Goal: Task Accomplishment & Management: Manage account settings

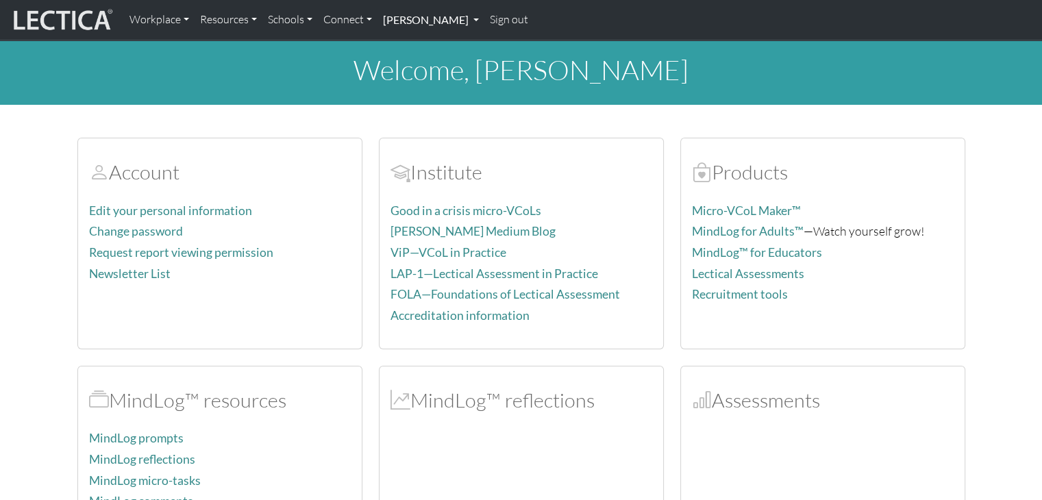
click at [400, 27] on link "[PERSON_NAME]" at bounding box center [430, 19] width 107 height 29
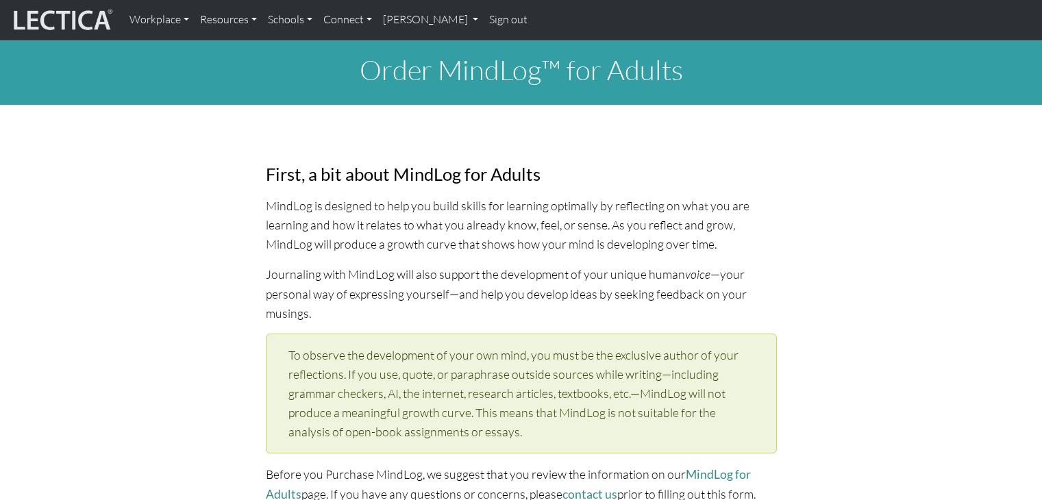
select select "1994"
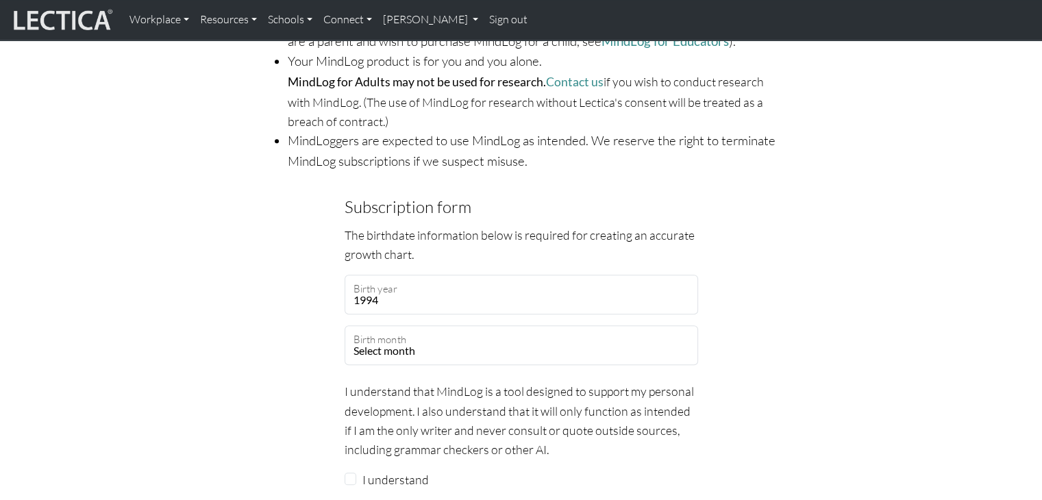
scroll to position [1028, 0]
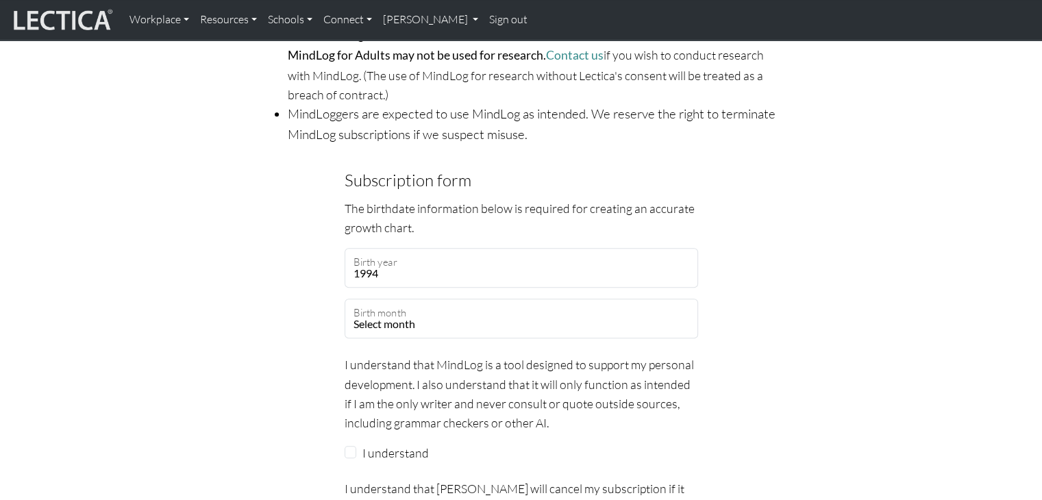
click at [220, 139] on div "First, a bit about MindLog for Adults MindLog is designed to help you build ski…" at bounding box center [521, 8] width 904 height 1797
click at [447, 9] on link "[PERSON_NAME]" at bounding box center [430, 19] width 107 height 29
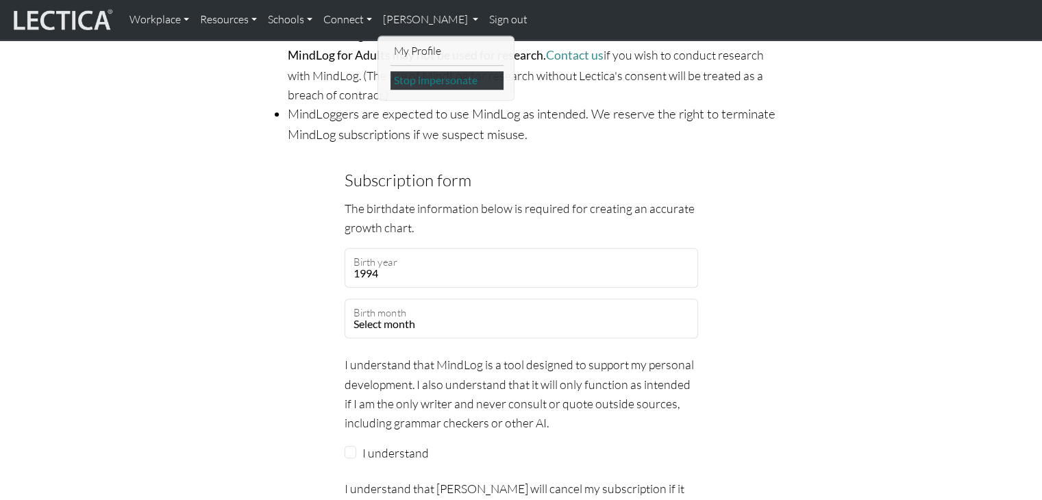
click at [427, 88] on link "Stop impersonate" at bounding box center [446, 80] width 113 height 18
